Goal: Task Accomplishment & Management: Complete application form

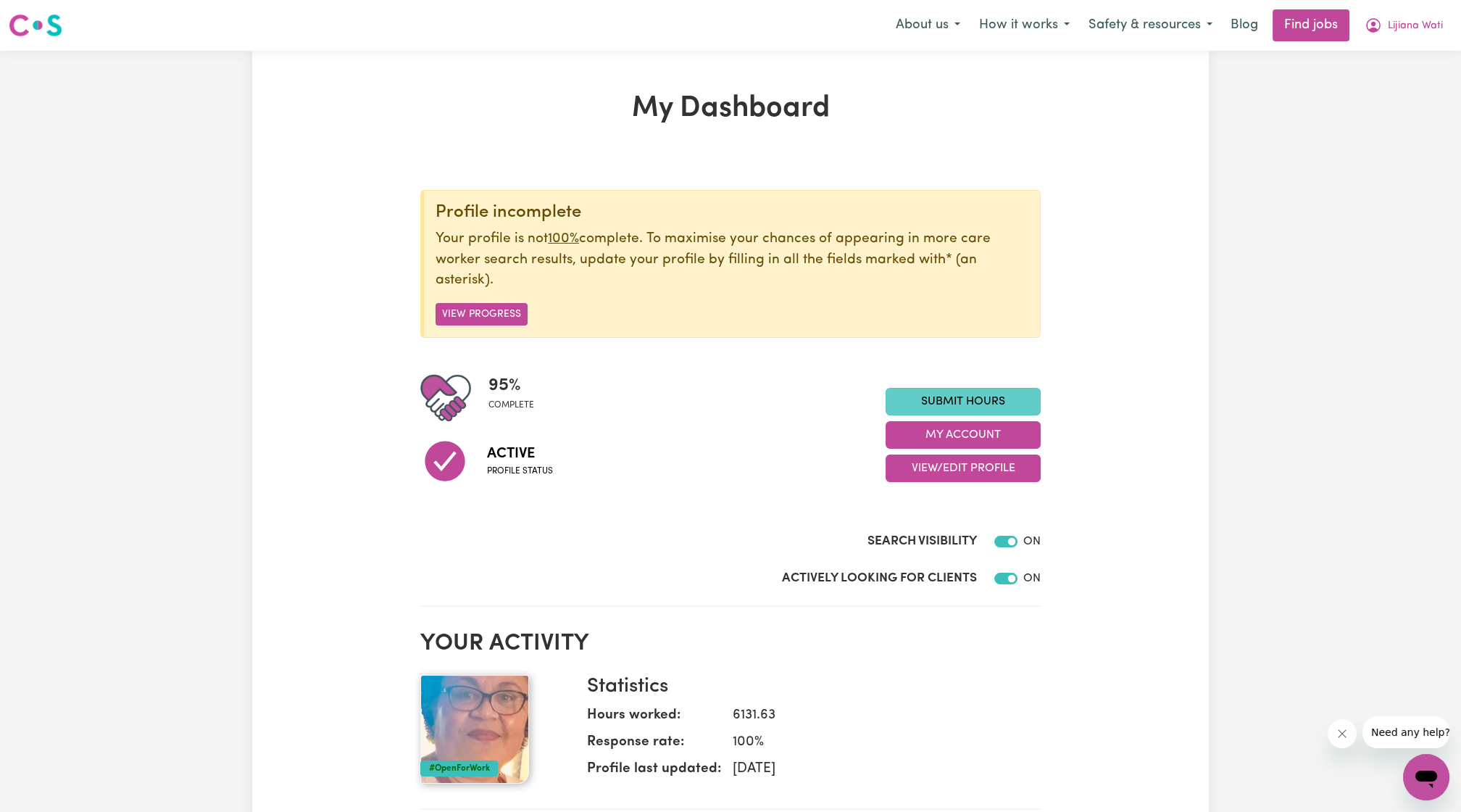
click at [968, 396] on link "Submit Hours" at bounding box center [962, 401] width 155 height 28
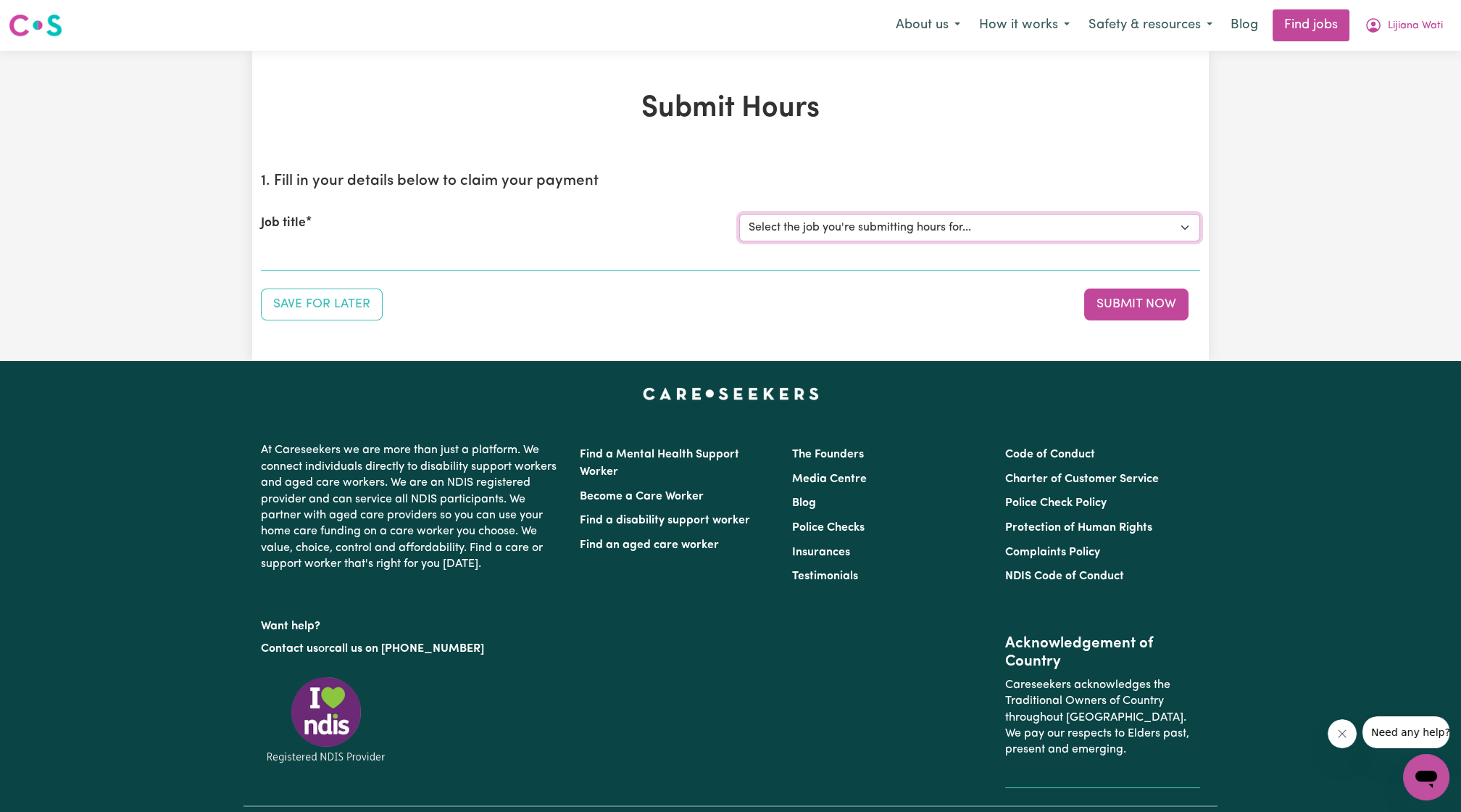
drag, startPoint x: 881, startPoint y: 220, endPoint x: 877, endPoint y: 231, distance: 11.7
click at [881, 220] on select "Select the job you're submitting hours for... [[PERSON_NAME]] Care worker neede…" at bounding box center [969, 227] width 461 height 28
select select "6839"
click at [739, 214] on select "Select the job you're submitting hours for... [[PERSON_NAME]] Care worker neede…" at bounding box center [969, 227] width 461 height 28
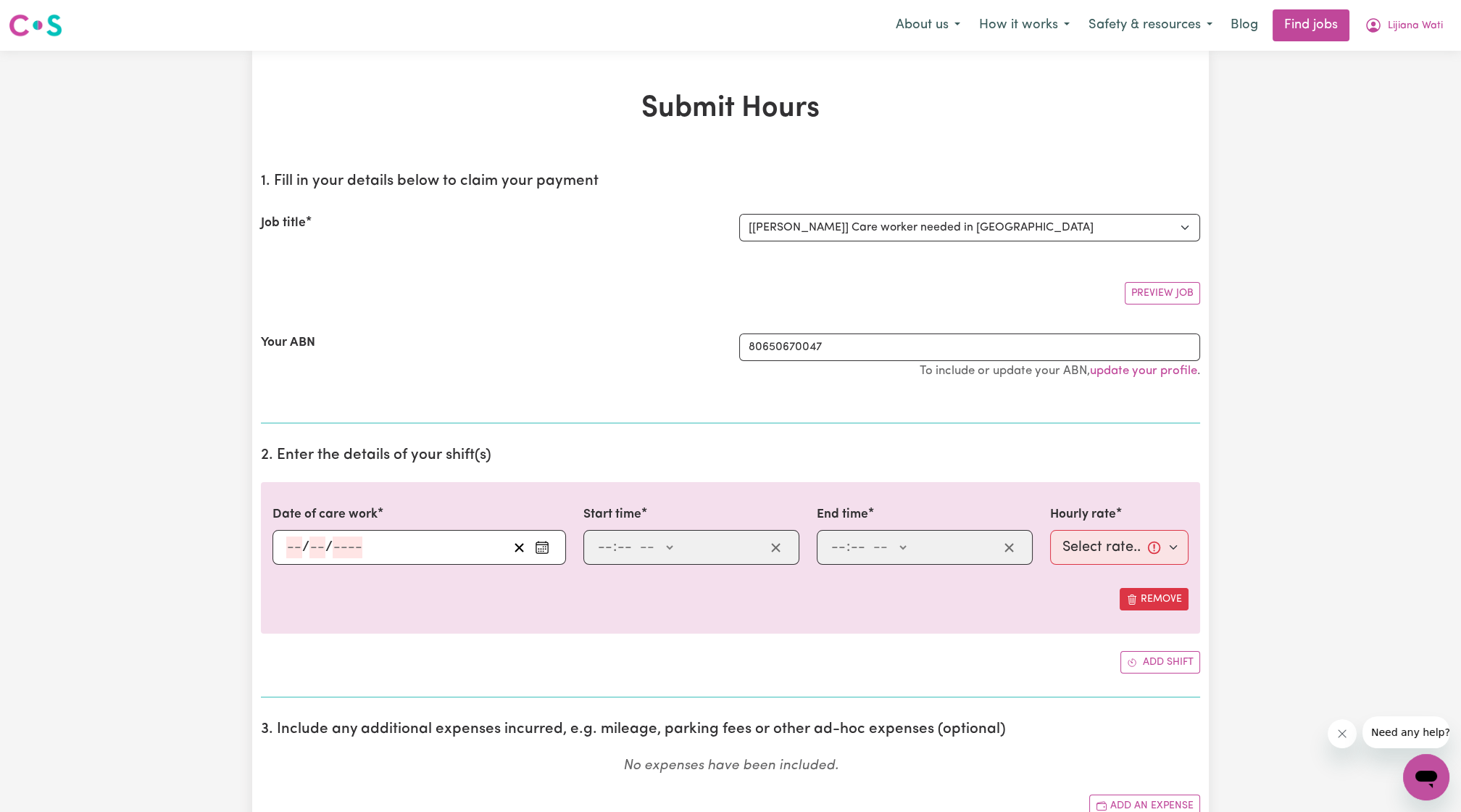
click at [424, 567] on div at bounding box center [730, 576] width 916 height 23
click at [401, 547] on div "/ /" at bounding box center [397, 546] width 223 height 22
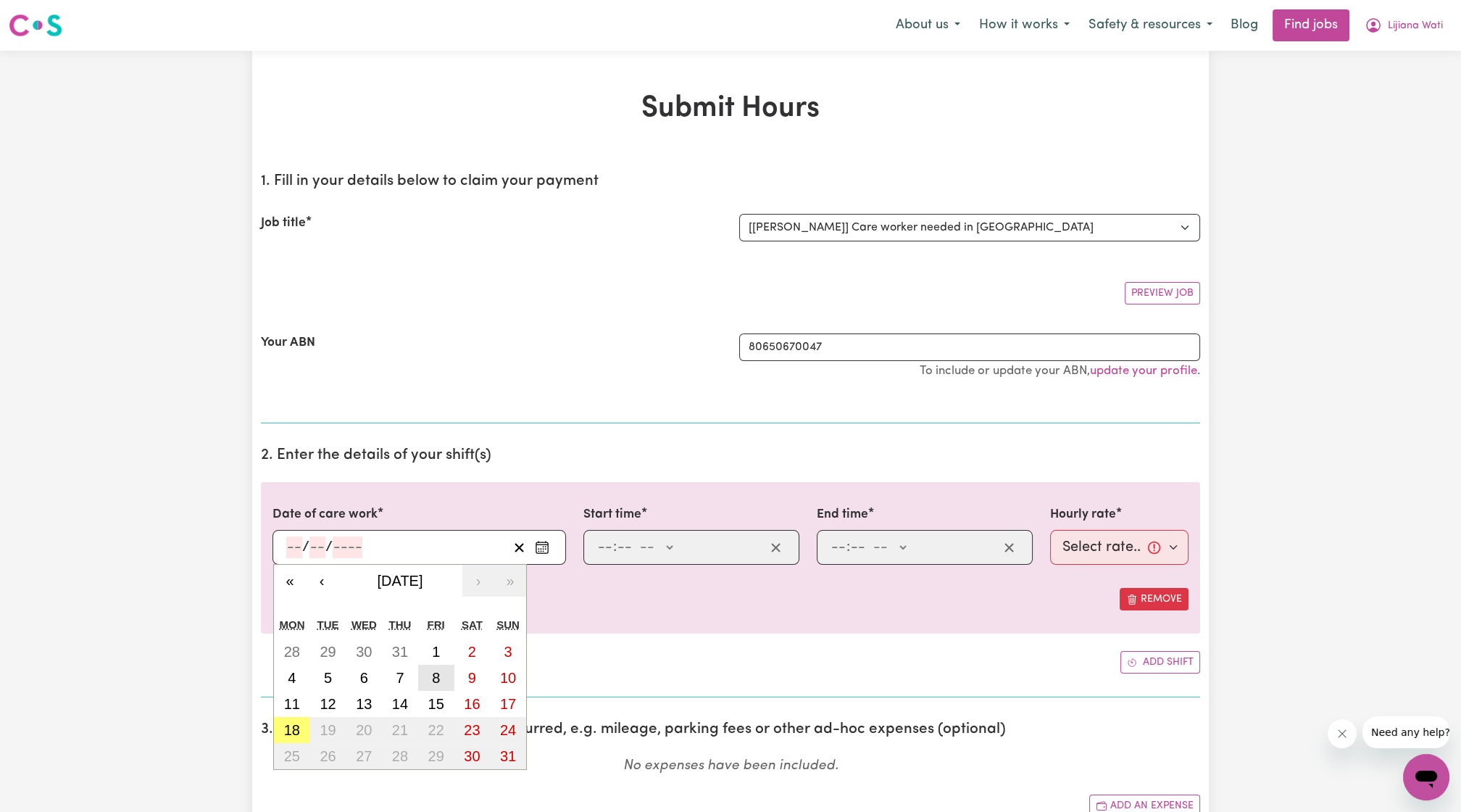
click at [426, 683] on button "8" at bounding box center [437, 677] width 37 height 26
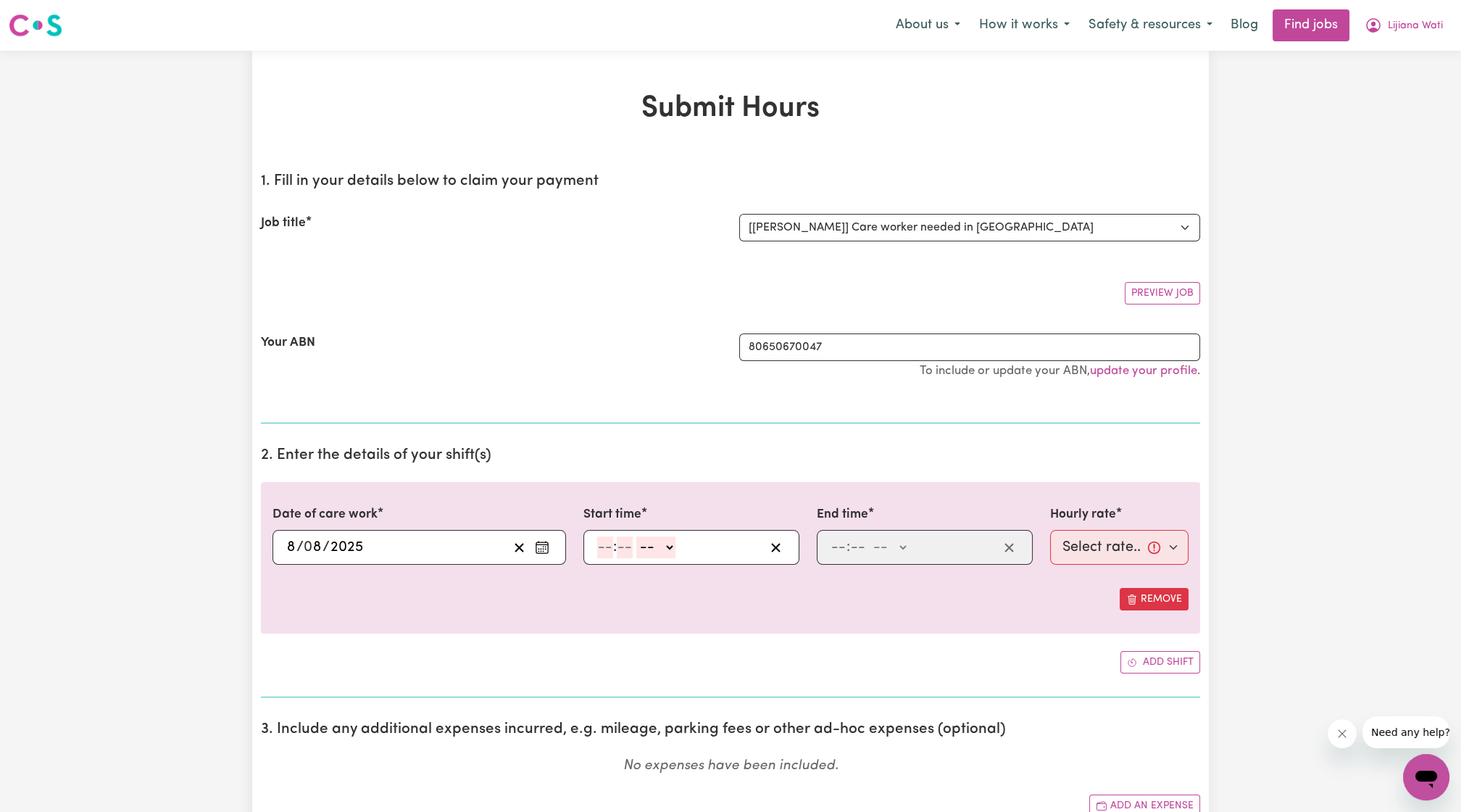
type input "[DATE]"
type input "8"
type input "2025"
click at [604, 539] on input "number" at bounding box center [605, 546] width 16 height 22
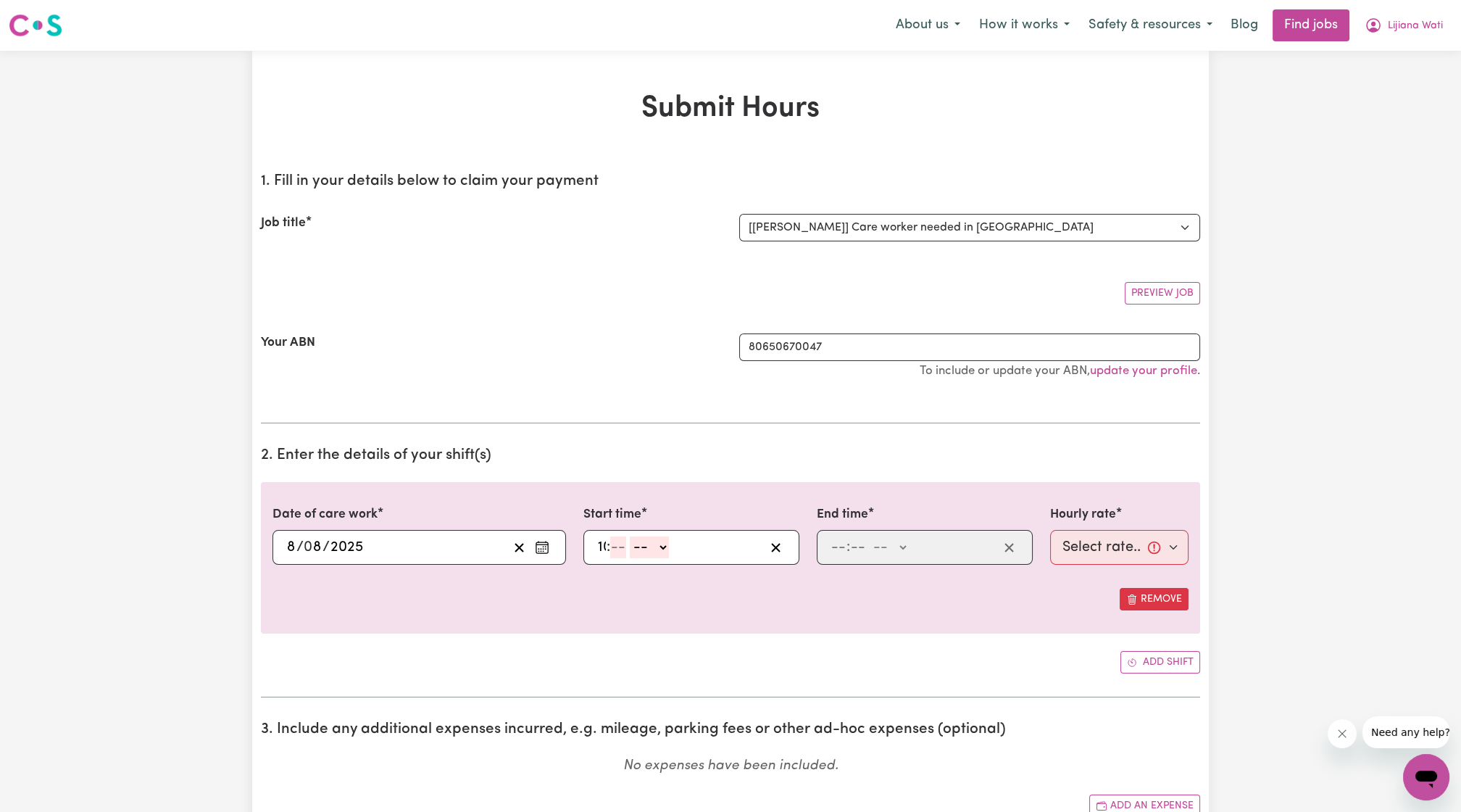
type input "10"
type input "0"
select select "pm"
type input "22:00"
type input "11"
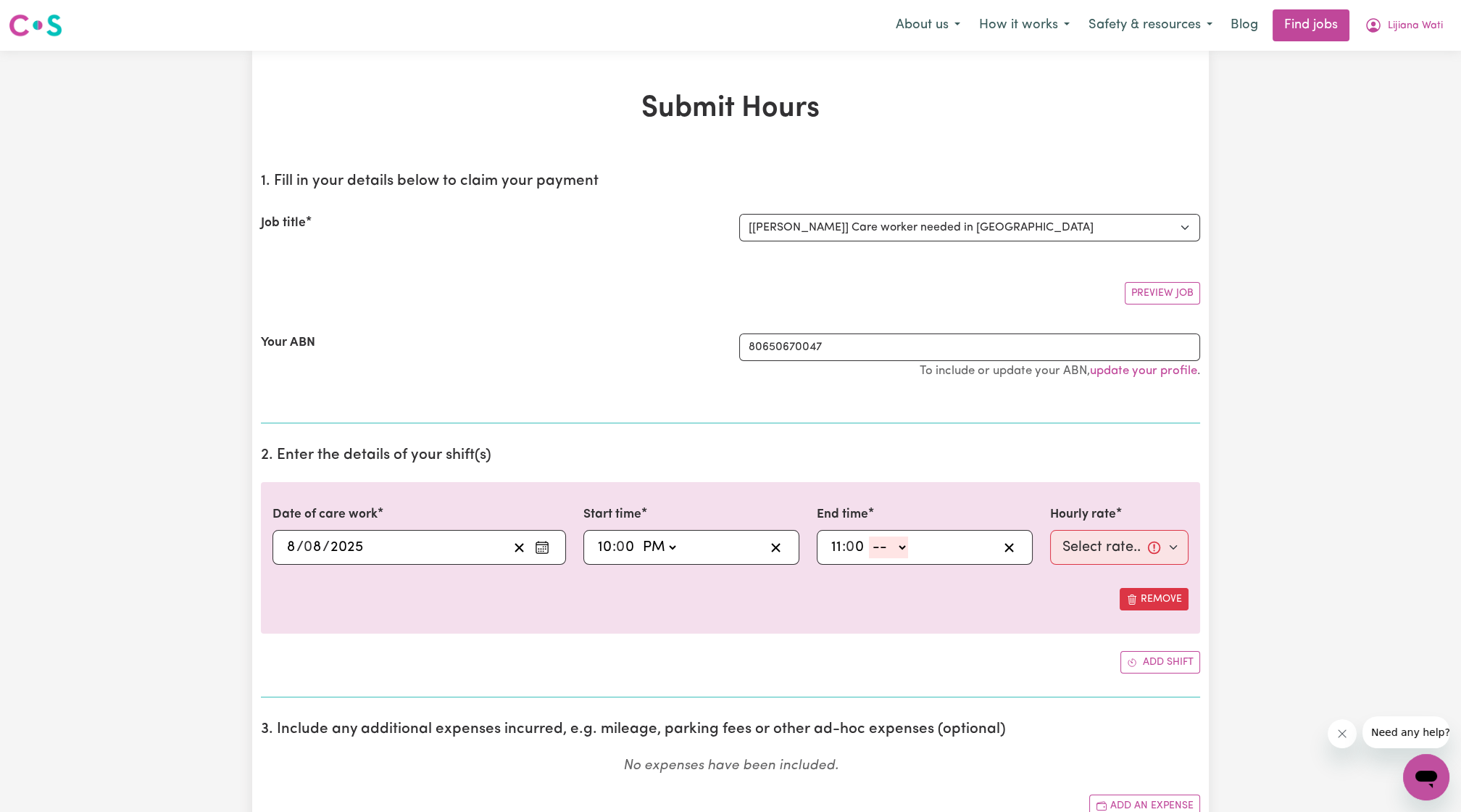
type input "0"
select select "pm"
type input "23:00"
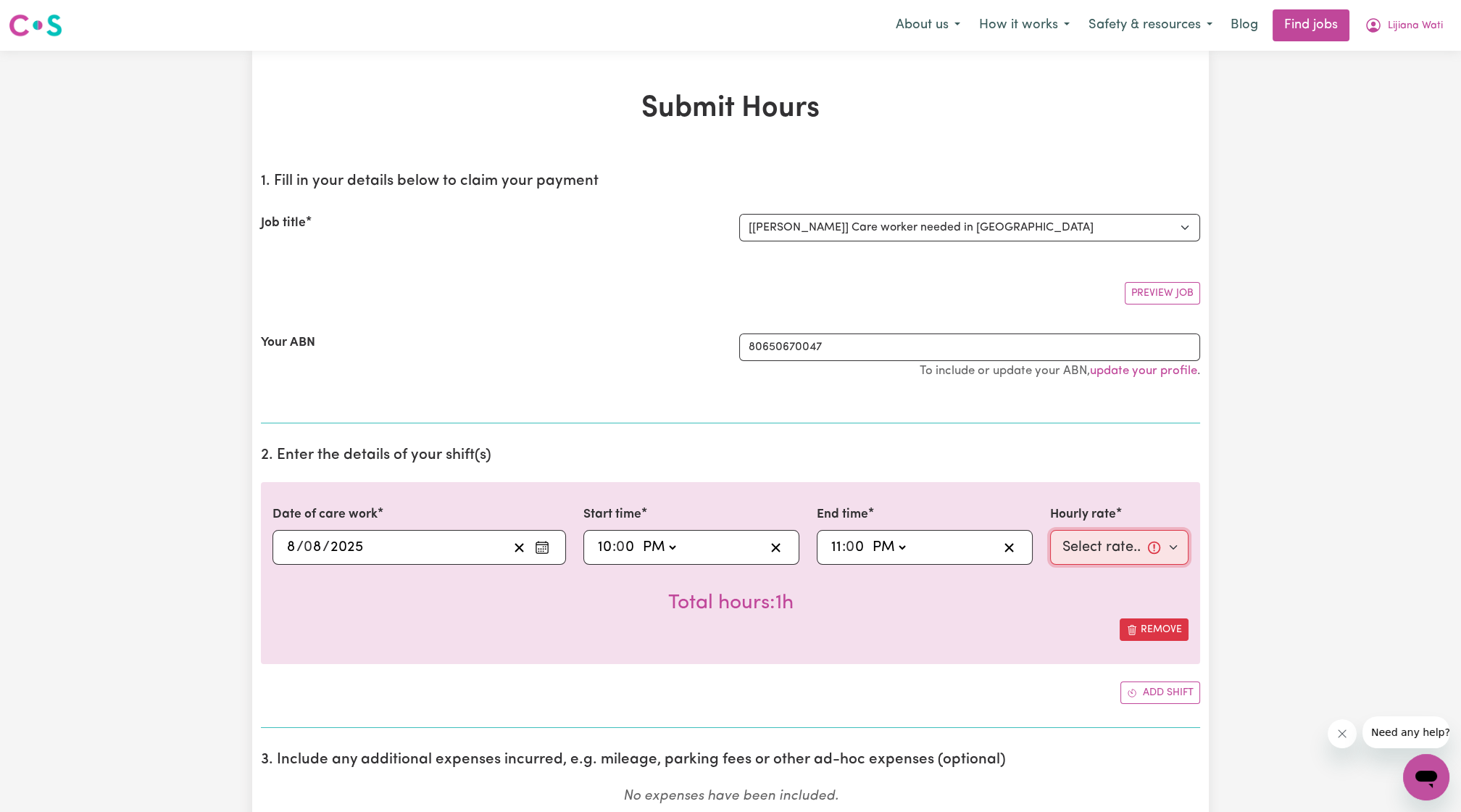
click at [1128, 558] on select "Select rate... $57.83 (Weekday) $81.11 ([DATE]) $81.11 ([DATE]) $81.11 (Public …" at bounding box center [1119, 547] width 139 height 35
